Goal: Navigation & Orientation: Go to known website

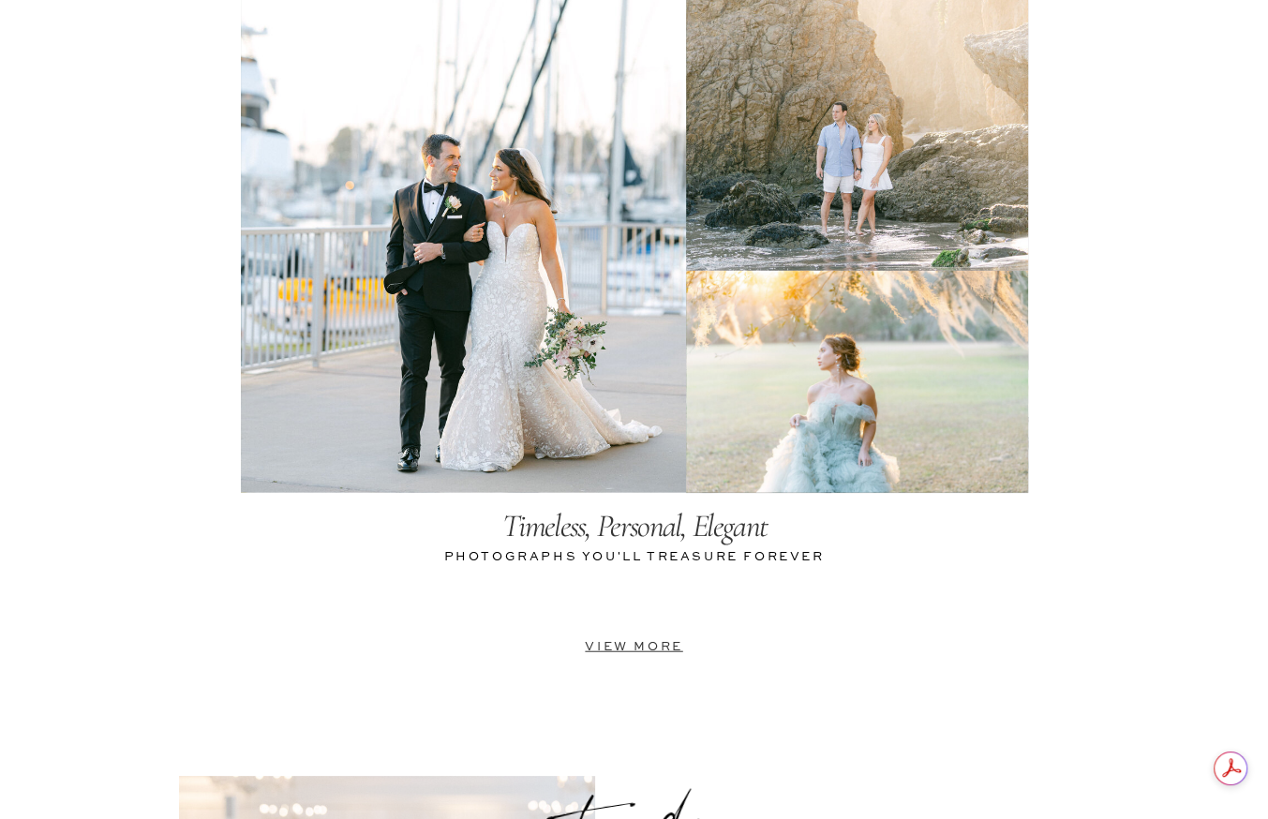
scroll to position [4122, 0]
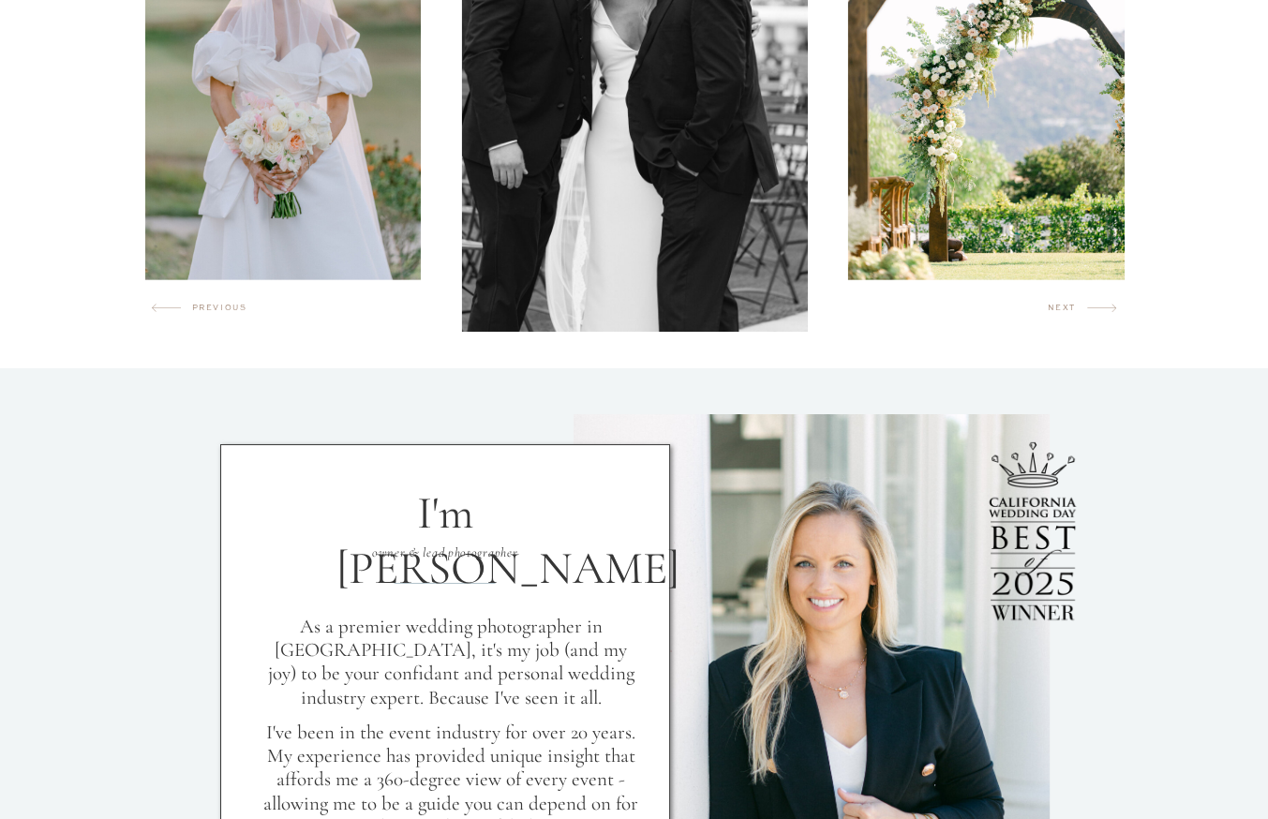
scroll to position [1312, 0]
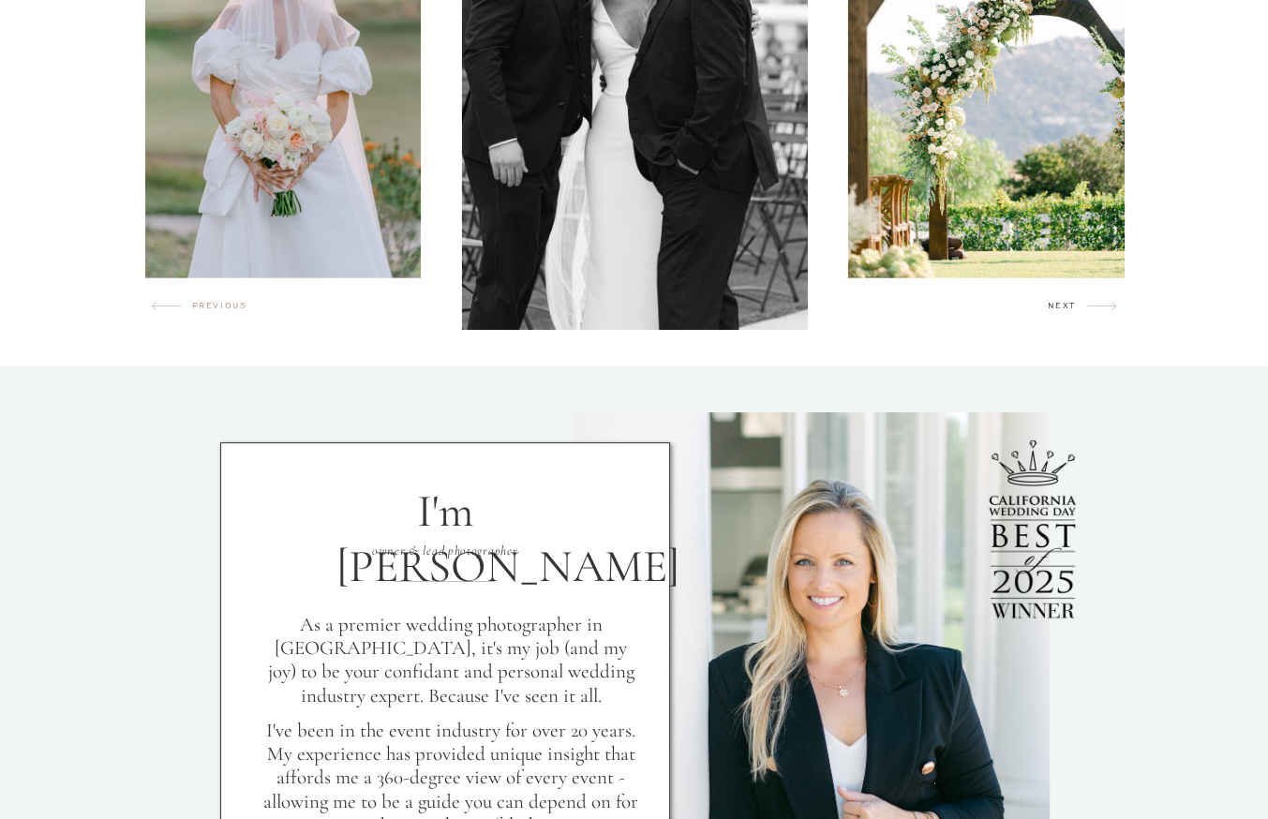
click at [1061, 314] on h2 "next" at bounding box center [1066, 309] width 39 height 19
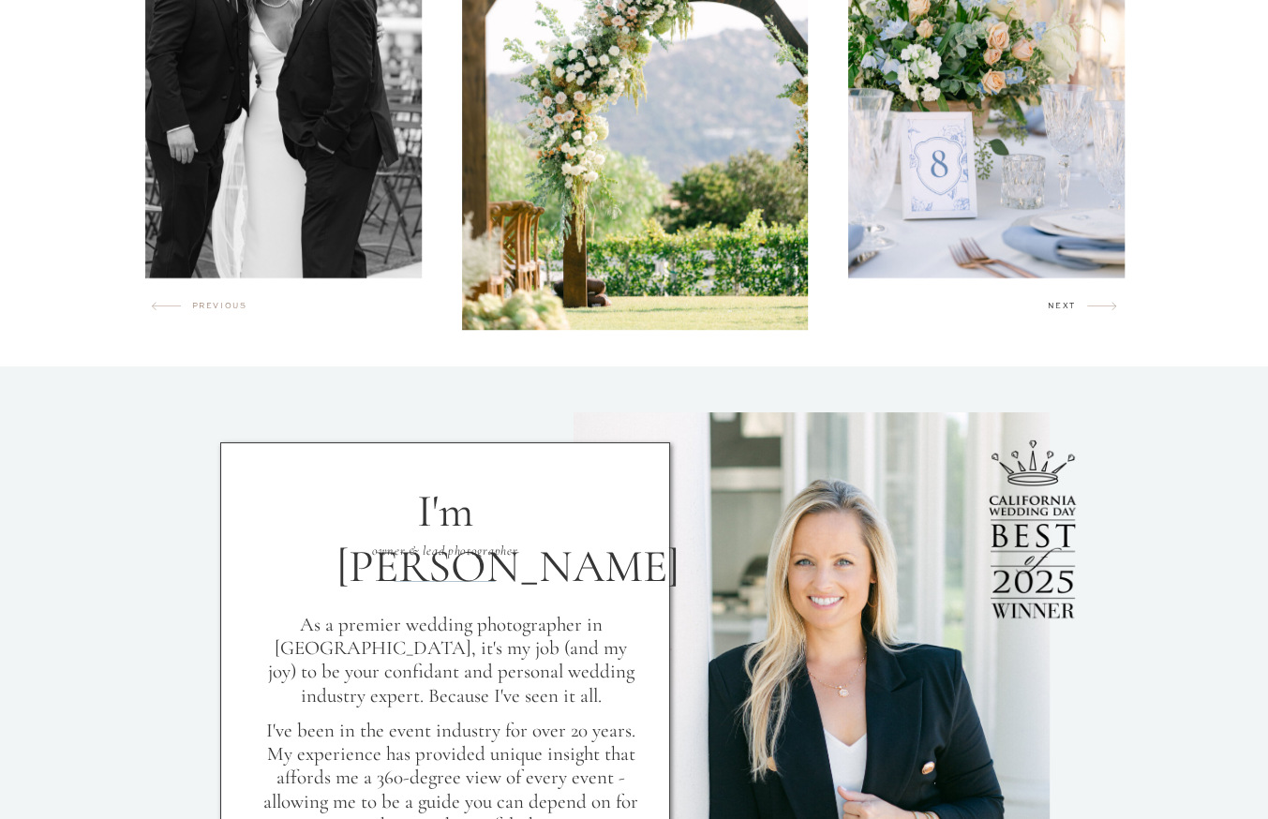
click at [1061, 314] on h2 "next" at bounding box center [1066, 309] width 39 height 19
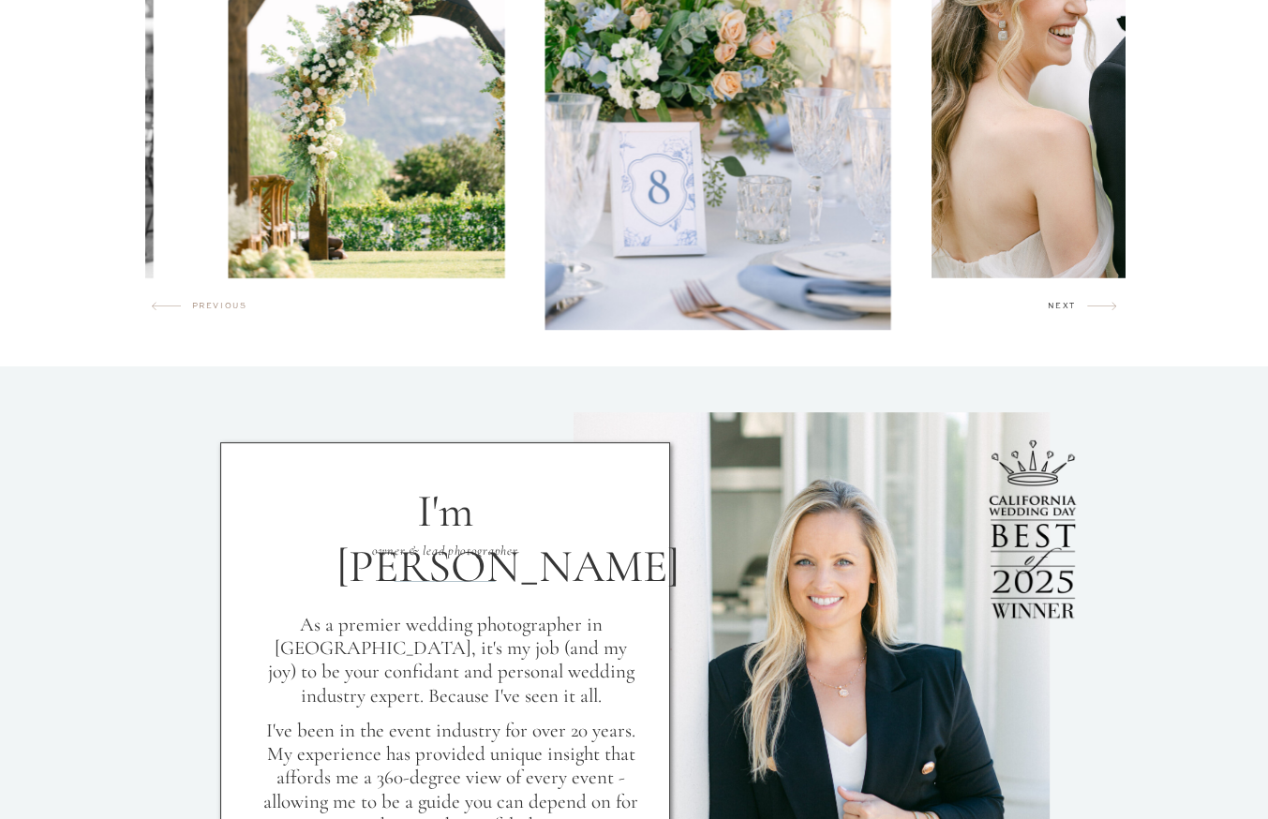
click at [1061, 314] on h2 "next" at bounding box center [1066, 309] width 39 height 19
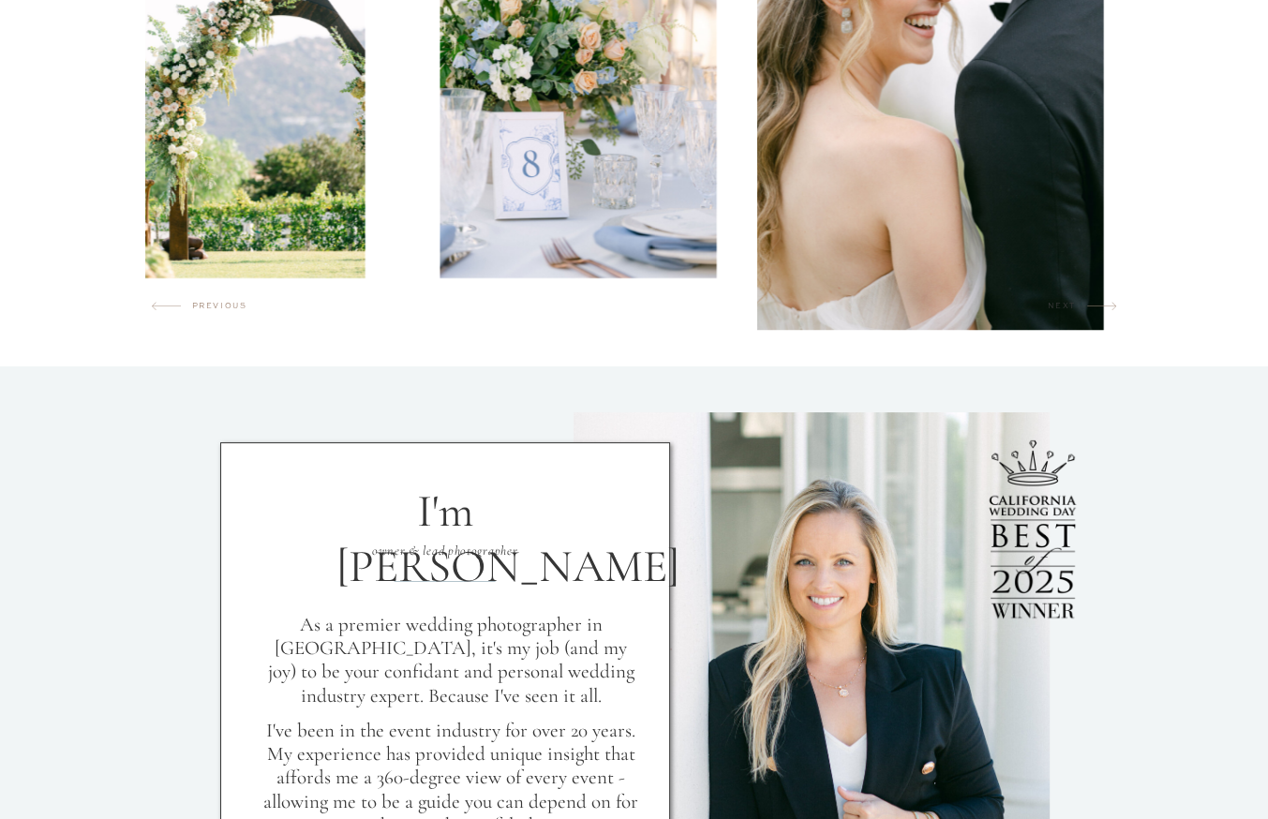
click at [1061, 314] on h2 "next" at bounding box center [1066, 309] width 39 height 19
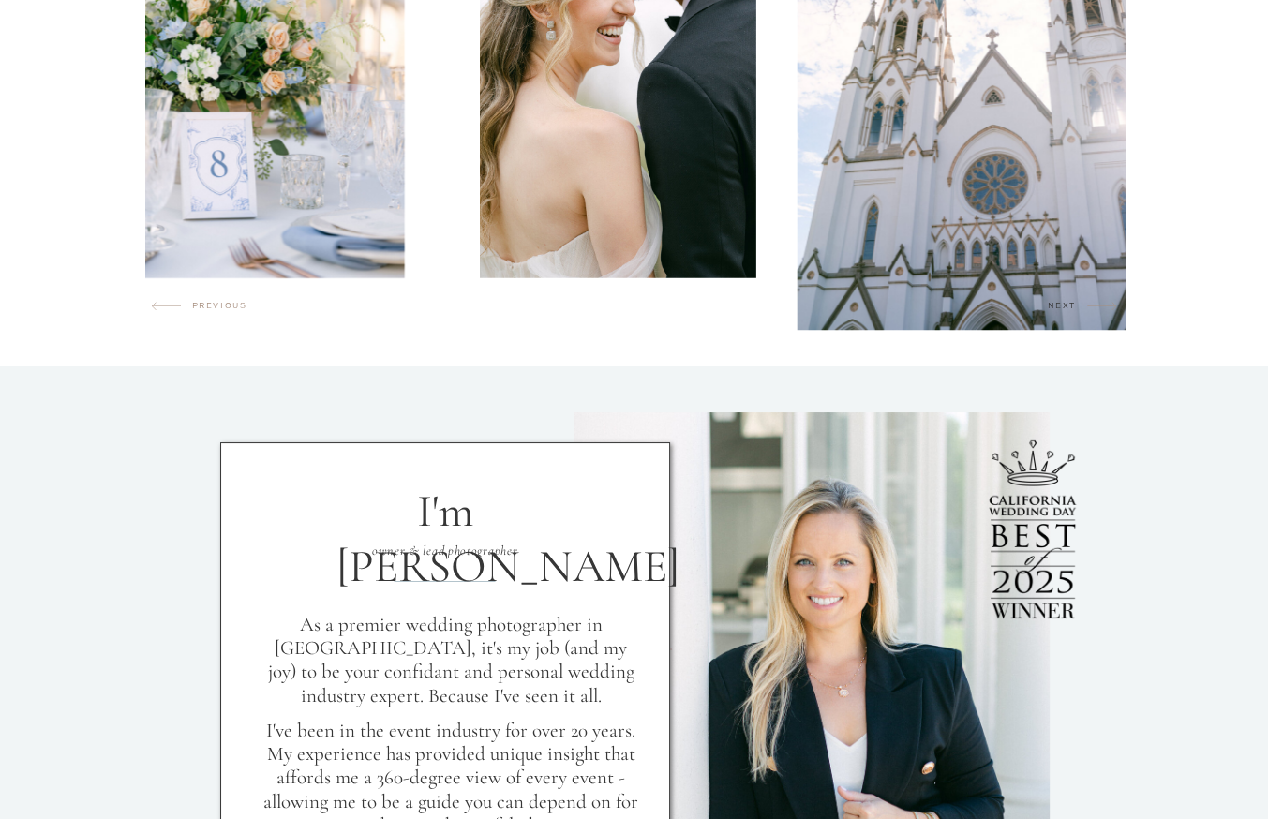
click at [1061, 314] on h2 "next" at bounding box center [1066, 309] width 39 height 19
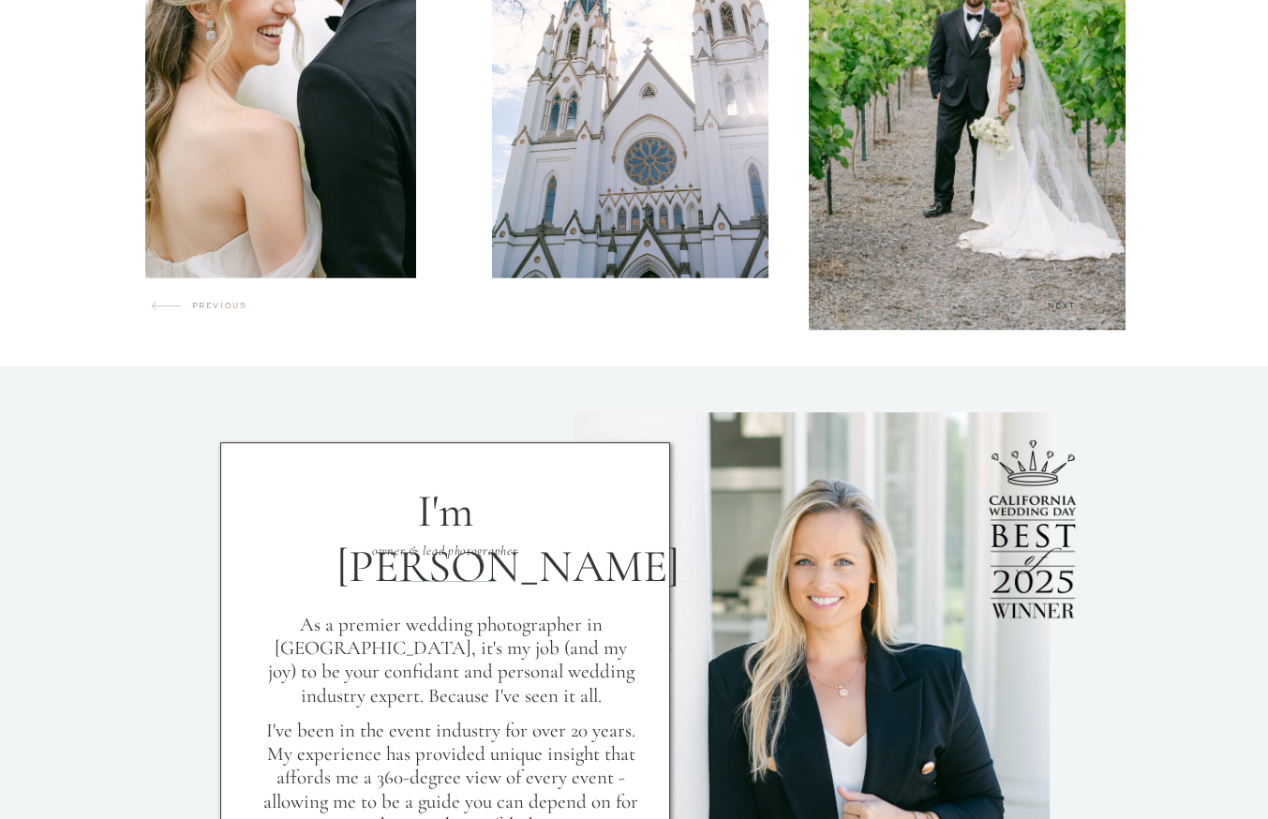
click at [1061, 314] on h2 "next" at bounding box center [1066, 309] width 39 height 19
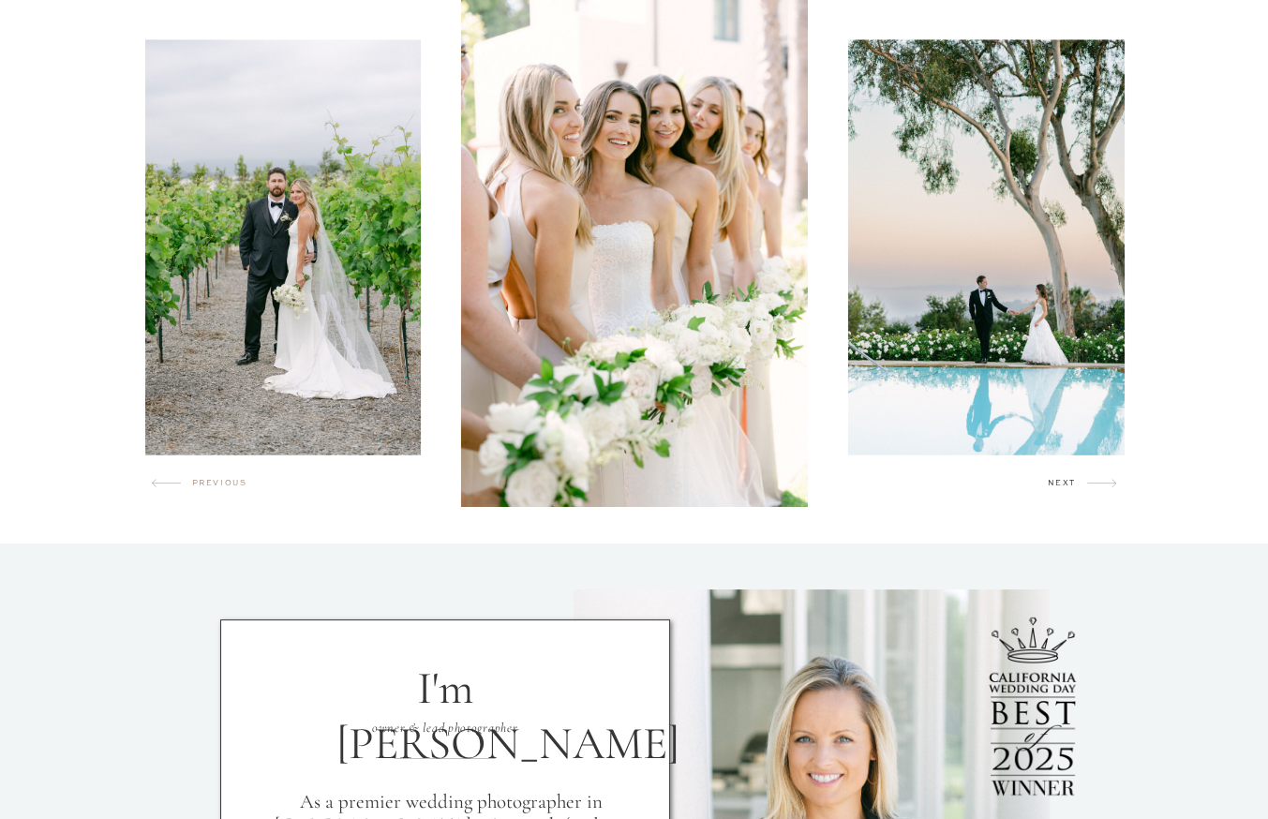
scroll to position [1124, 0]
